Goal: Task Accomplishment & Management: Complete application form

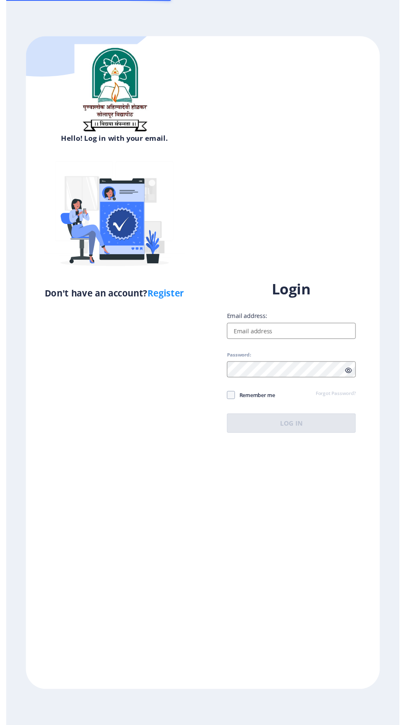
scroll to position [14, 0]
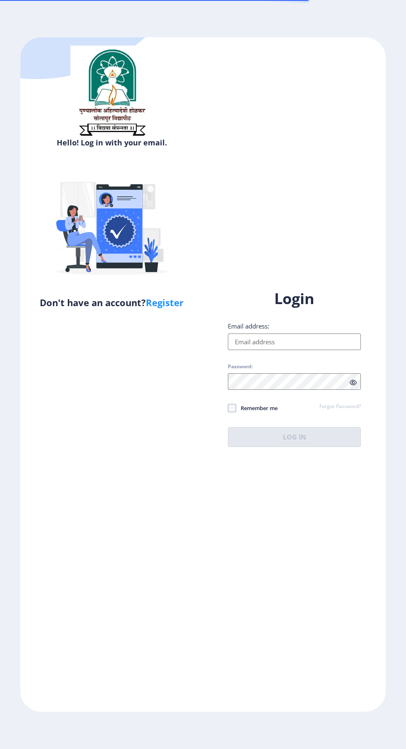
click at [315, 350] on input "Email address:" at bounding box center [294, 341] width 133 height 17
type input "[EMAIL_ADDRESS][DOMAIN_NAME]"
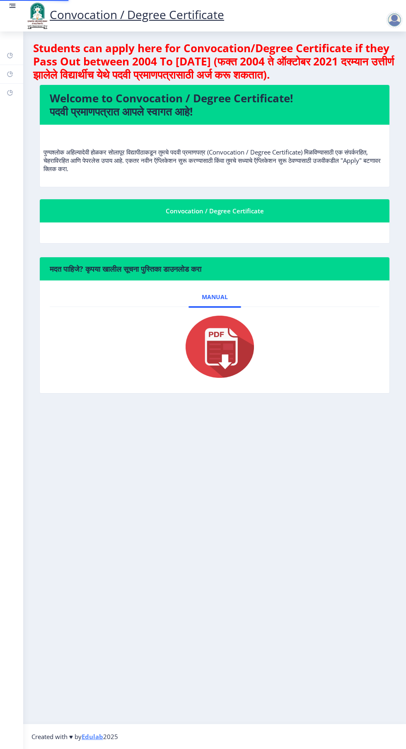
click at [309, 386] on nb-tab at bounding box center [215, 346] width 330 height 79
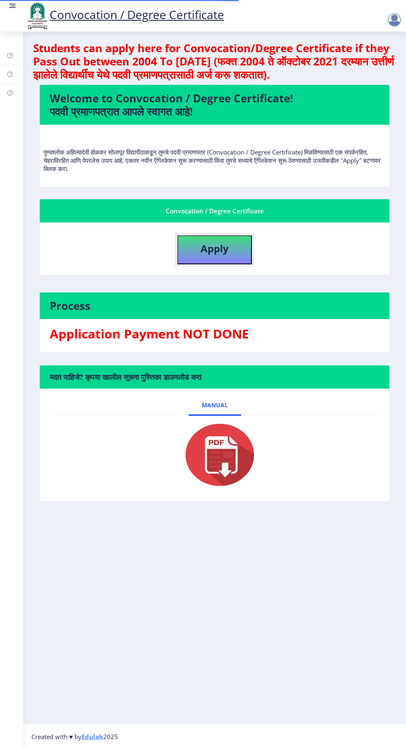
click at [216, 241] on b "Apply" at bounding box center [214, 248] width 28 height 14
select select
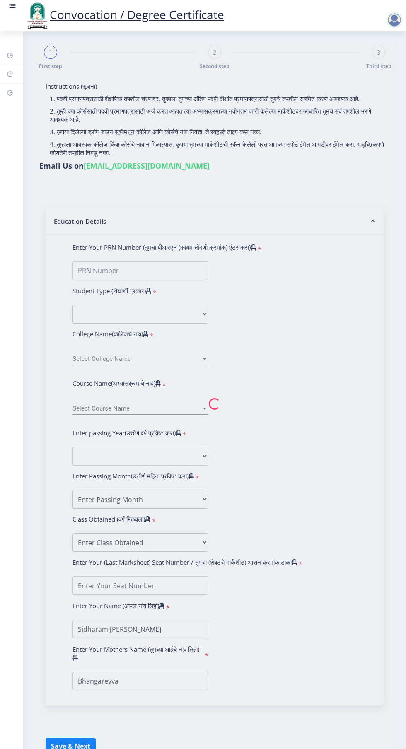
type input "2011032500191222"
select select "External"
select select "2014"
select select "March"
select select "FIRST CLASS"
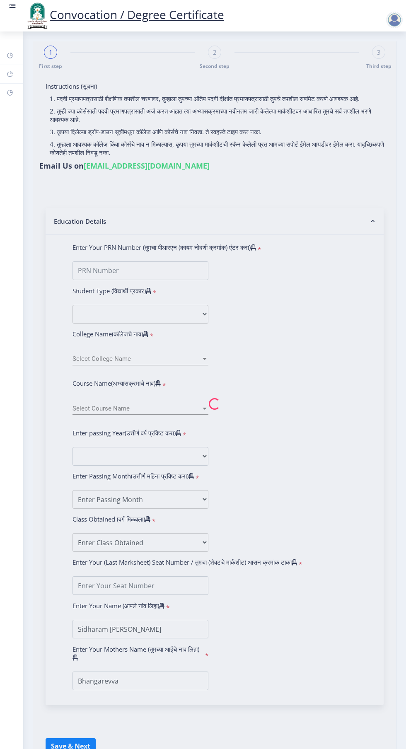
type input "047085"
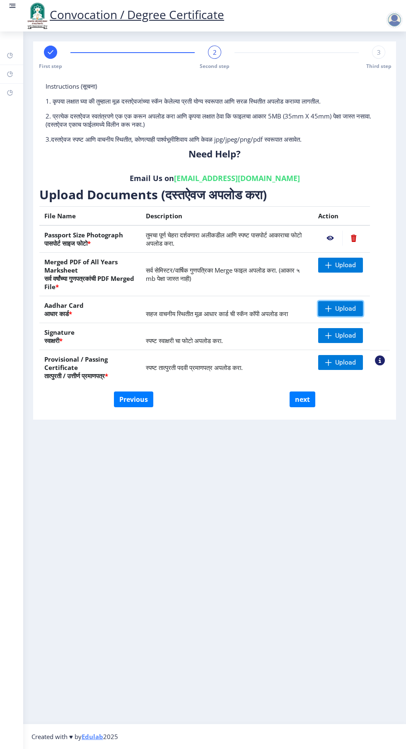
click at [341, 304] on span "Upload" at bounding box center [345, 308] width 21 height 8
click at [339, 355] on span "Upload" at bounding box center [340, 362] width 45 height 15
click at [355, 355] on nb-action at bounding box center [353, 362] width 23 height 15
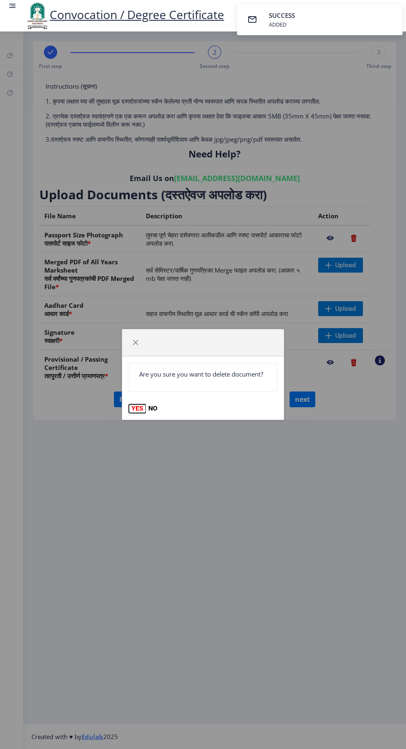
click at [137, 409] on button "YES" at bounding box center [137, 408] width 17 height 8
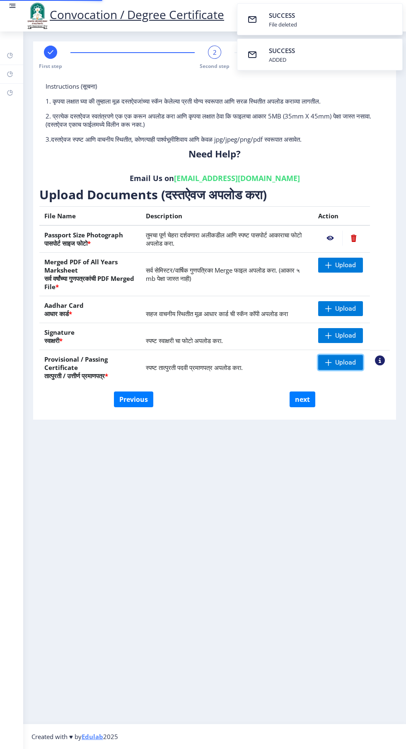
click at [341, 355] on span "Upload" at bounding box center [340, 362] width 45 height 15
click at [330, 231] on nb-action at bounding box center [330, 238] width 24 height 15
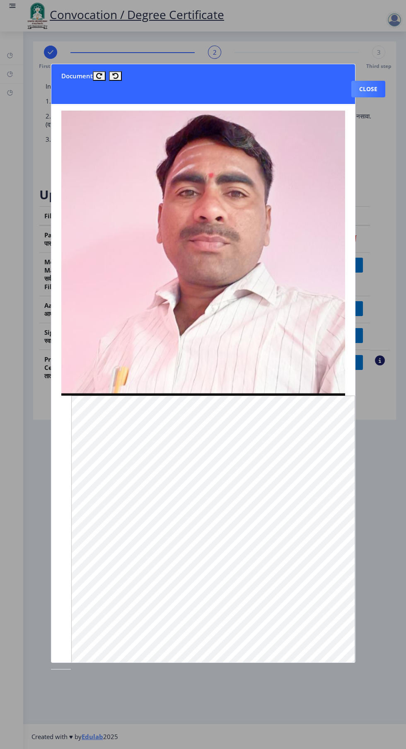
click at [379, 81] on button "Close" at bounding box center [368, 89] width 34 height 17
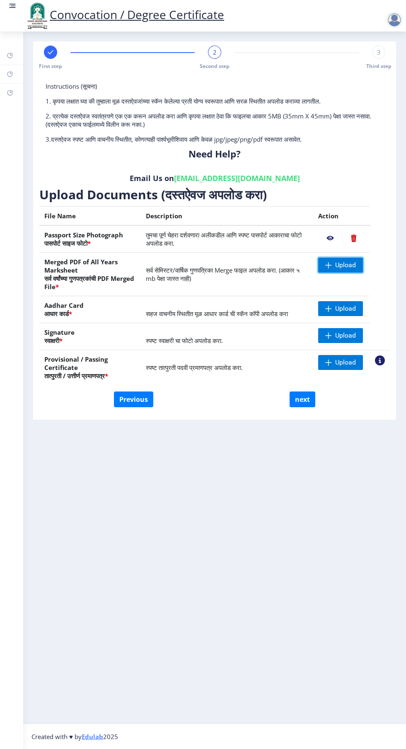
click at [337, 261] on span "Upload" at bounding box center [345, 265] width 21 height 8
click at [351, 261] on span "Upload" at bounding box center [345, 265] width 21 height 8
click at [339, 261] on span "Upload" at bounding box center [345, 265] width 21 height 8
click at [328, 262] on span at bounding box center [328, 265] width 7 height 7
click at [339, 261] on span "Upload" at bounding box center [345, 265] width 21 height 8
